Goal: Answer question/provide support: Share knowledge or assist other users

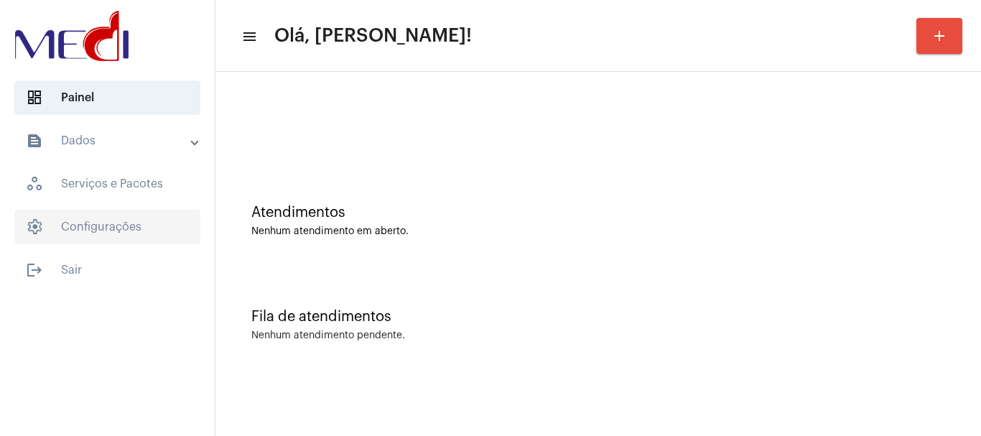
click at [139, 222] on span "settings Configurações" at bounding box center [107, 227] width 186 height 34
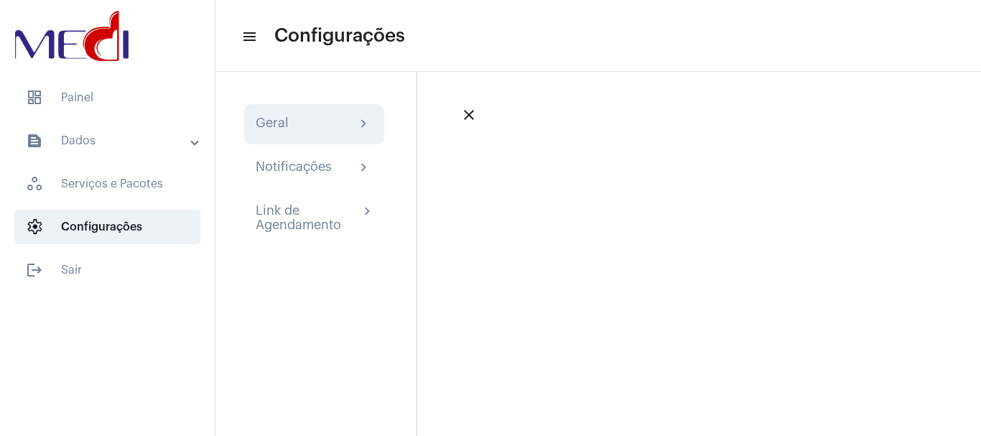
click at [285, 127] on div "Geral chevron_right" at bounding box center [314, 124] width 117 height 17
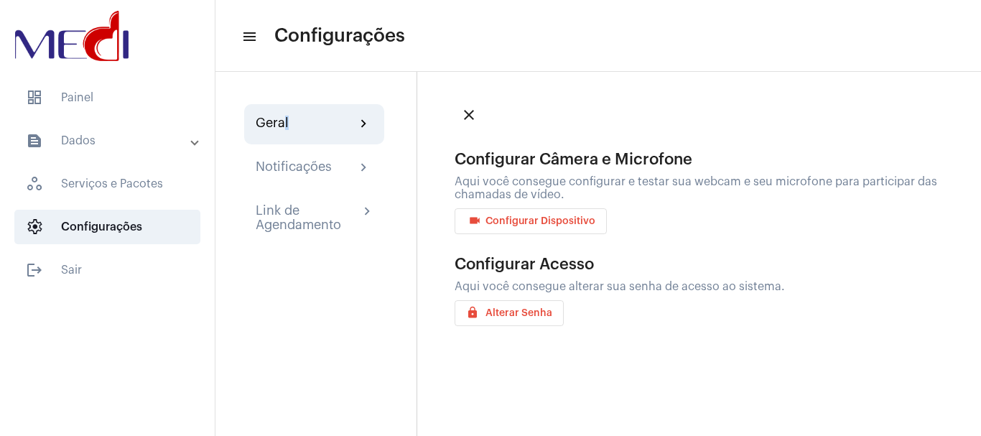
click at [515, 230] on button "videocam Configurar Dispositivo" at bounding box center [530, 221] width 152 height 26
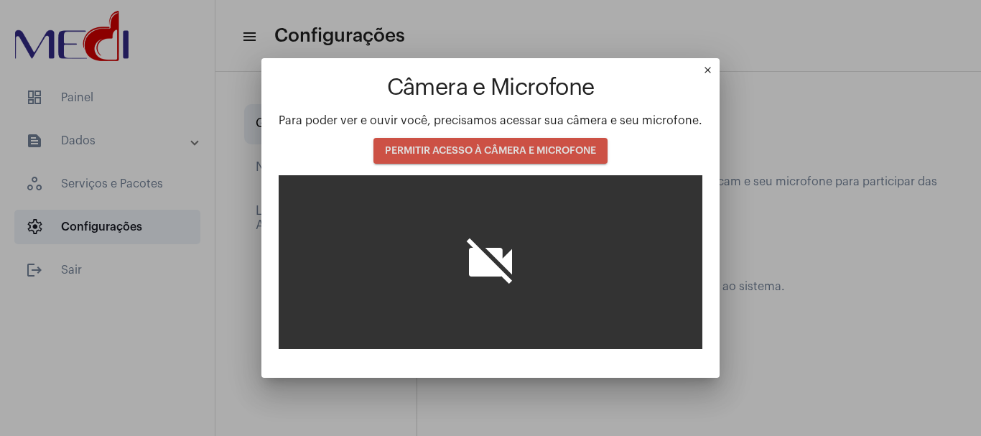
click at [479, 144] on button "PERMITIR ACESSO À CÂMERA E MICROFONE" at bounding box center [490, 151] width 234 height 26
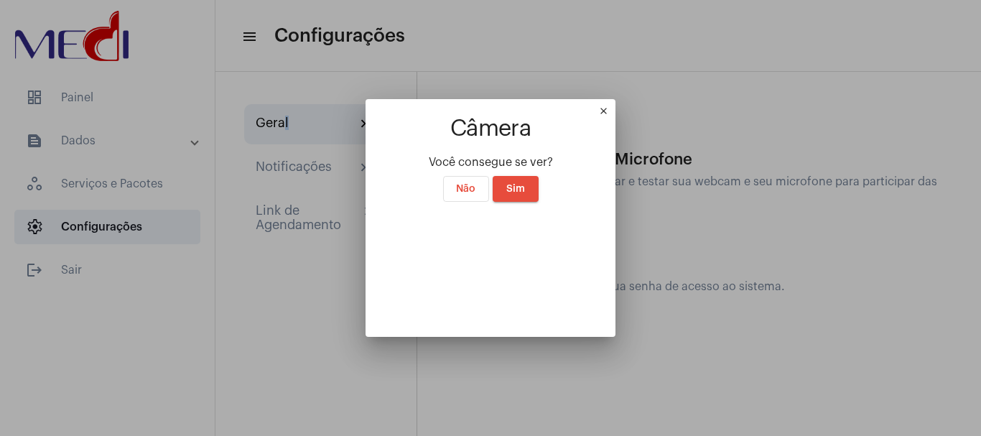
drag, startPoint x: 718, startPoint y: 9, endPoint x: 513, endPoint y: 67, distance: 212.9
click at [615, 106] on mat-icon "close" at bounding box center [606, 114] width 17 height 17
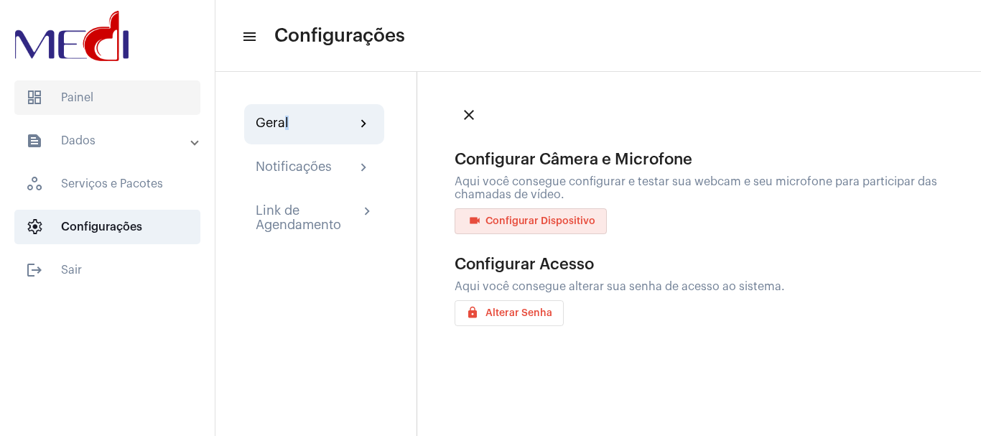
click at [116, 98] on span "dashboard Painel" at bounding box center [107, 97] width 186 height 34
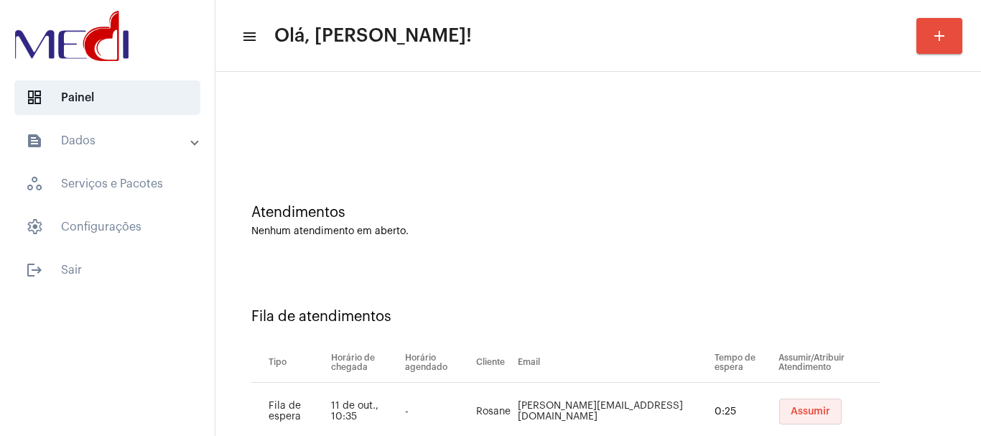
click at [791, 408] on span "Assumir" at bounding box center [810, 411] width 39 height 10
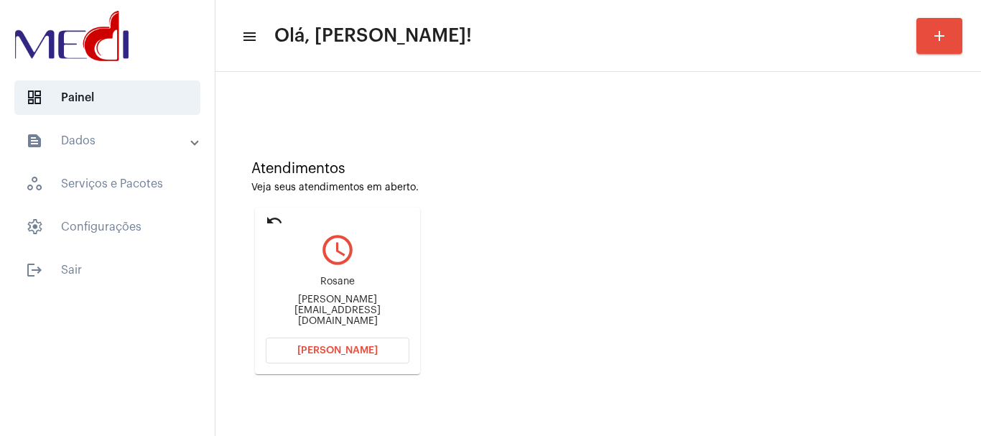
scroll to position [126, 0]
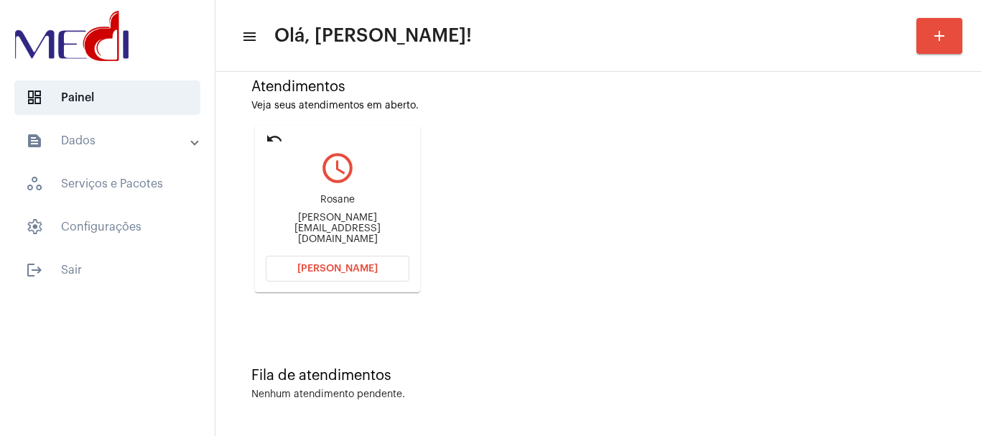
drag, startPoint x: 311, startPoint y: 207, endPoint x: 354, endPoint y: 196, distance: 44.4
click at [368, 205] on div "Rosane" at bounding box center [338, 200] width 144 height 11
copy div "Rosane"
click at [351, 267] on span "Abrir Chamada" at bounding box center [337, 269] width 80 height 10
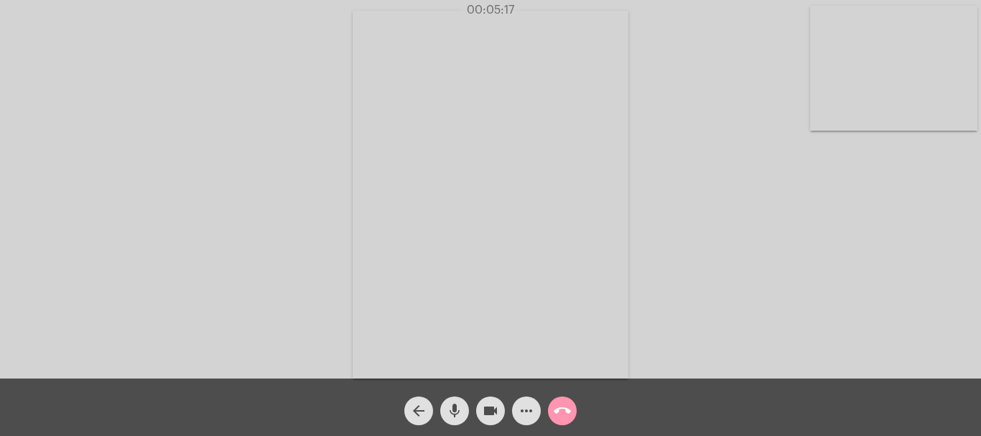
click at [566, 411] on mat-icon "call_end" at bounding box center [562, 410] width 17 height 17
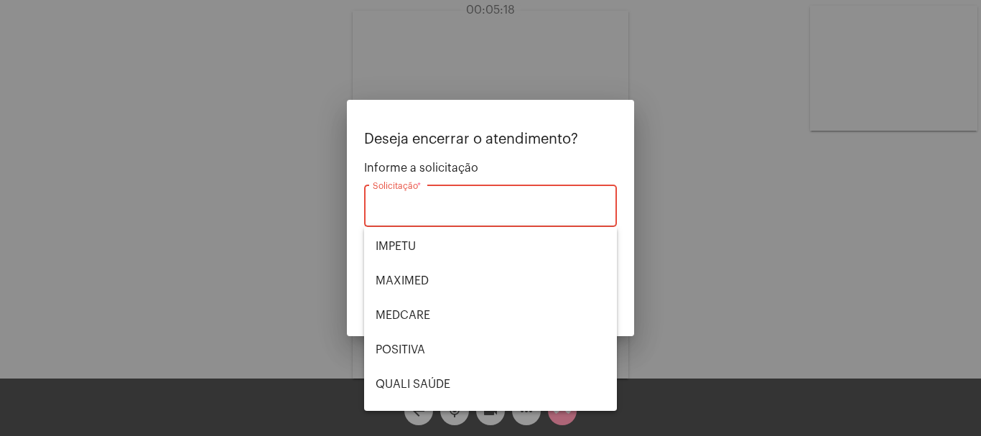
scroll to position [299, 0]
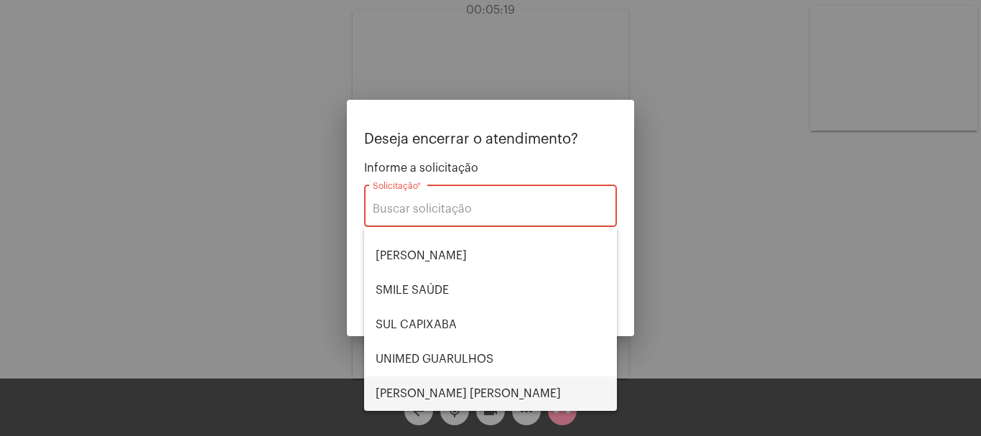
click at [483, 389] on span "VERA CRUZ" at bounding box center [491, 393] width 230 height 34
type input "VERA CRUZ"
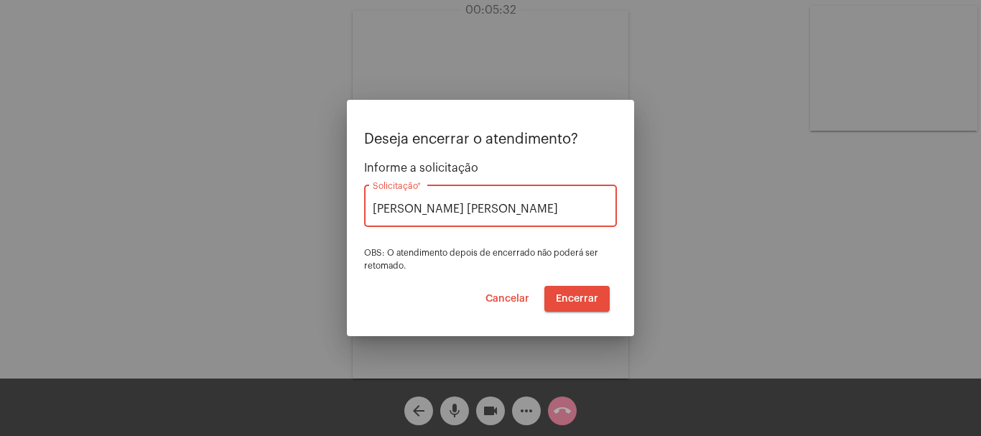
click at [566, 299] on span "Encerrar" at bounding box center [577, 299] width 42 height 10
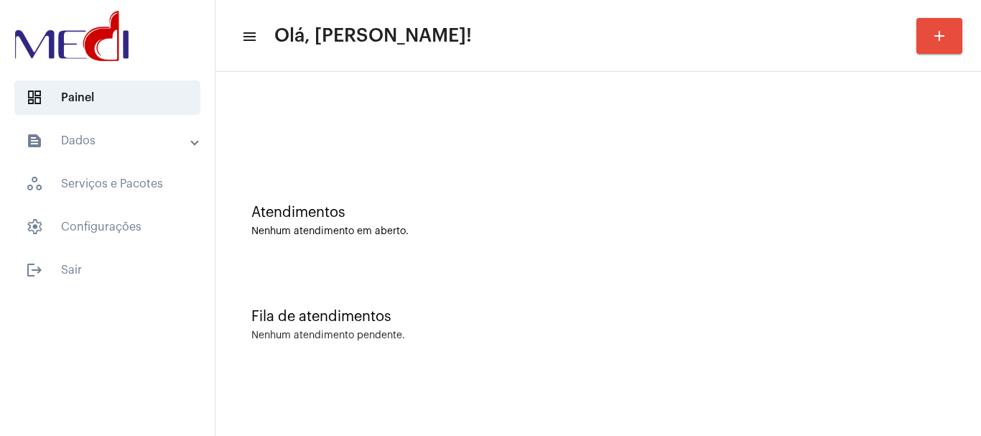
click at [450, 252] on div "Atendimentos Nenhum atendimento em aberto." at bounding box center [598, 214] width 751 height 104
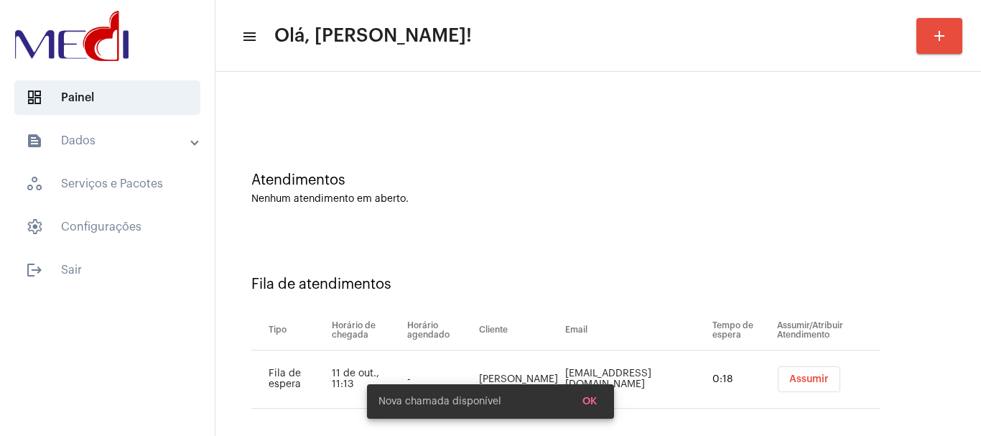
scroll to position [44, 0]
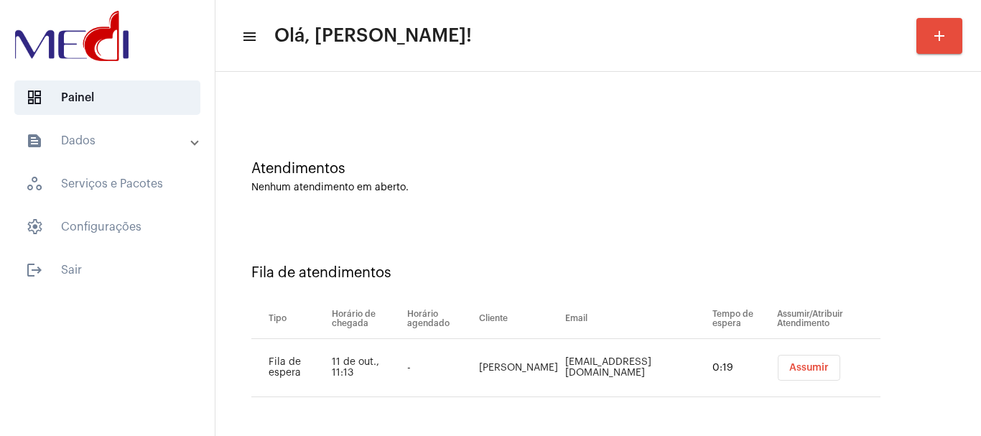
click at [789, 367] on span "Assumir" at bounding box center [808, 368] width 39 height 10
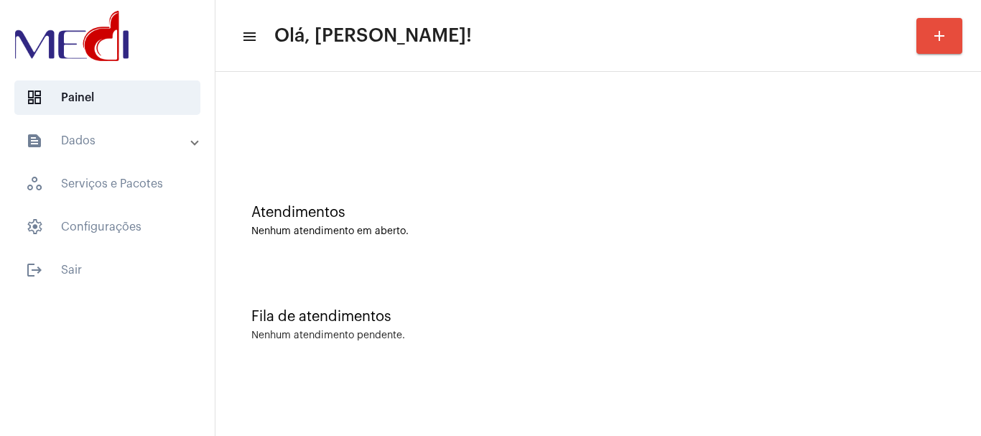
scroll to position [0, 0]
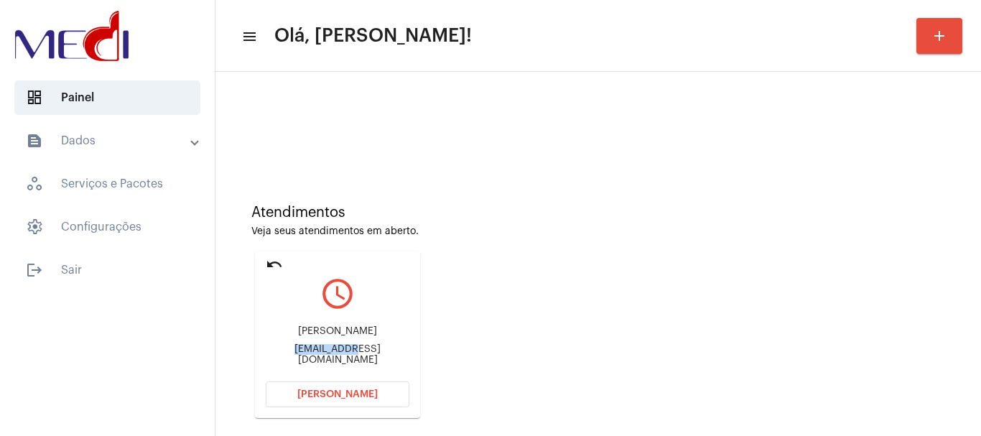
drag, startPoint x: 271, startPoint y: 349, endPoint x: 334, endPoint y: 355, distance: 62.8
click at [334, 355] on div "alinechemim12@gmail.com" at bounding box center [338, 355] width 144 height 22
copy div "alinechemim"
click at [304, 391] on span "[PERSON_NAME]" at bounding box center [337, 394] width 80 height 10
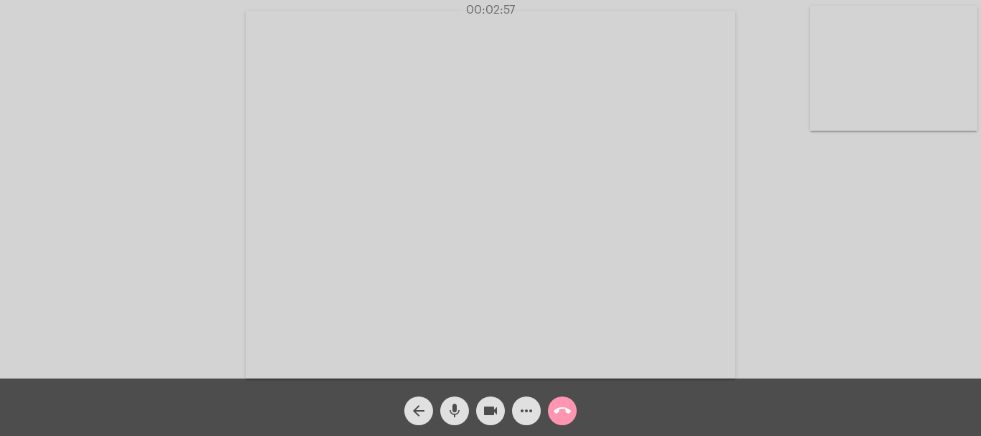
click at [558, 409] on mat-icon "call_end" at bounding box center [562, 410] width 17 height 17
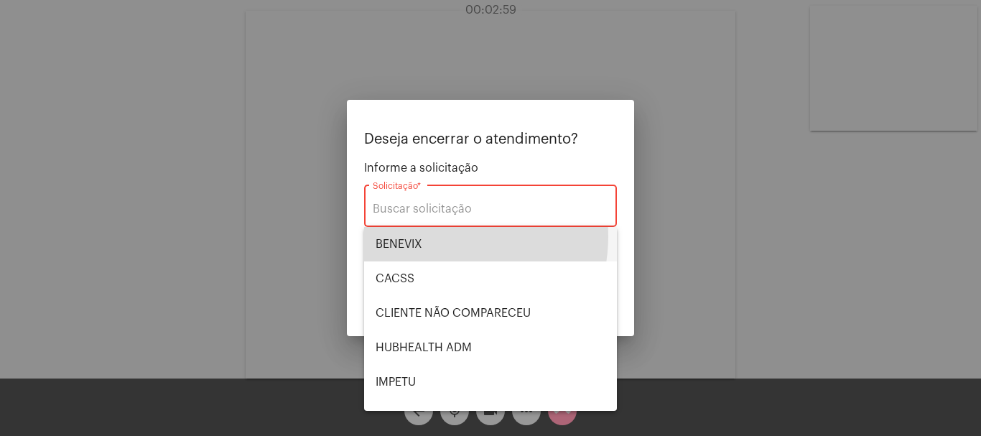
click at [444, 236] on span "BENEVIX" at bounding box center [491, 244] width 230 height 34
type input "BENEVIX"
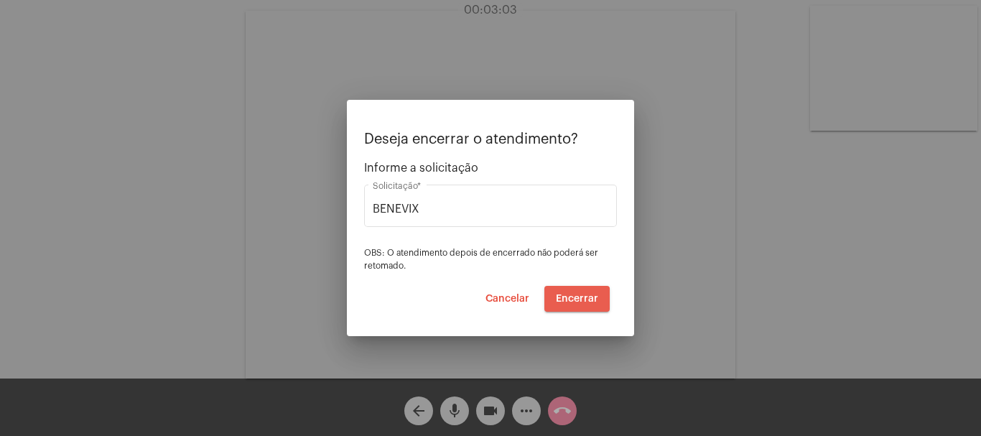
click at [572, 299] on span "Encerrar" at bounding box center [577, 299] width 42 height 10
click at [572, 300] on span "Encerrar" at bounding box center [577, 299] width 42 height 10
click at [572, 299] on span "Encerrar" at bounding box center [577, 299] width 42 height 10
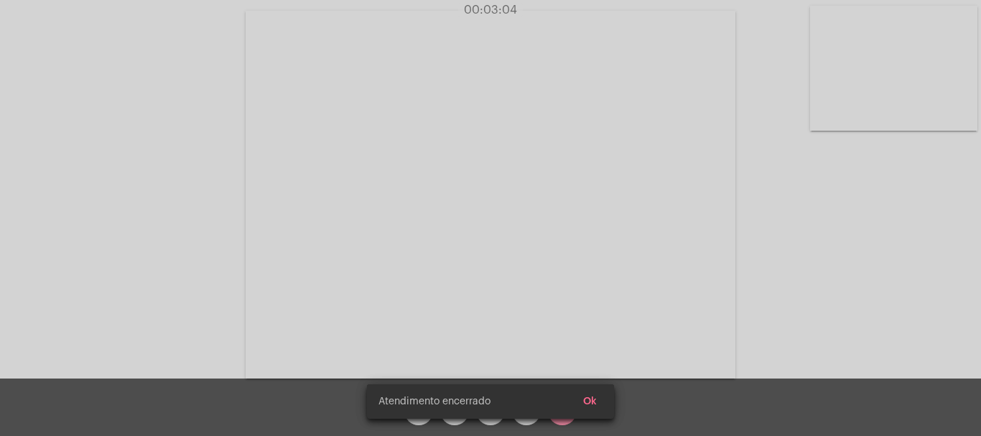
click at [571, 300] on video at bounding box center [491, 195] width 490 height 368
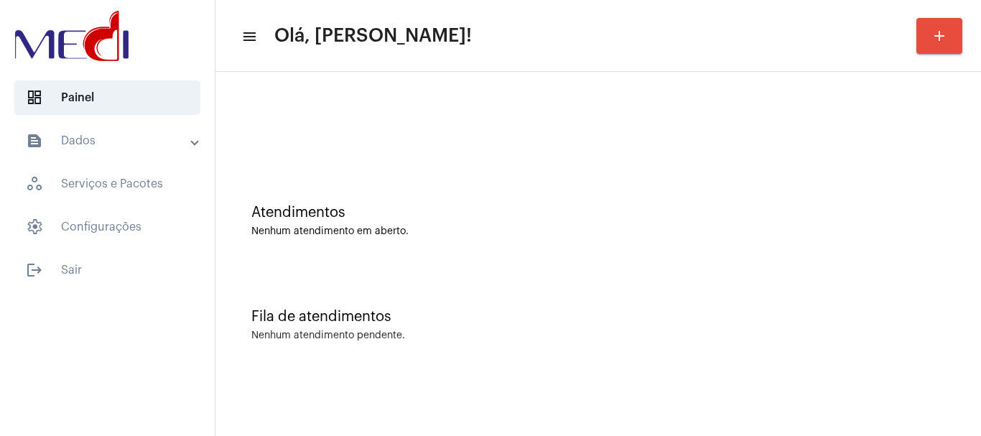
click at [354, 218] on div "Atendimentos" at bounding box center [598, 213] width 694 height 16
click at [453, 283] on div "Fila de atendimentos Nenhum atendimento pendente." at bounding box center [598, 318] width 751 height 104
click at [397, 266] on div "Fila de atendimentos Nenhum atendimento pendente." at bounding box center [598, 318] width 751 height 104
click at [824, 342] on div "Fila de atendimentos Nenhum atendimento pendente." at bounding box center [598, 318] width 751 height 104
click at [516, 182] on div "Atendimentos Nenhum atendimento em aberto." at bounding box center [598, 214] width 751 height 104
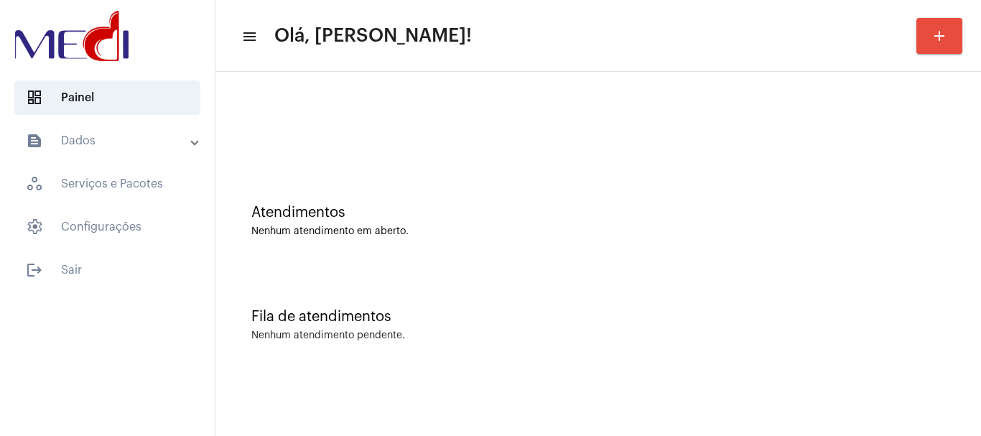
click at [484, 182] on div "Atendimentos Nenhum atendimento em aberto." at bounding box center [598, 214] width 751 height 104
drag, startPoint x: 714, startPoint y: 218, endPoint x: 862, endPoint y: 24, distance: 243.3
click at [715, 218] on div "Atendimentos" at bounding box center [598, 213] width 694 height 16
